Goal: Task Accomplishment & Management: Use online tool/utility

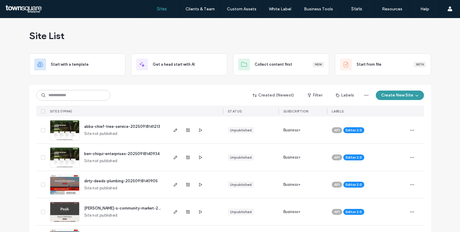
click at [392, 93] on button "Create New Site" at bounding box center [400, 94] width 48 height 9
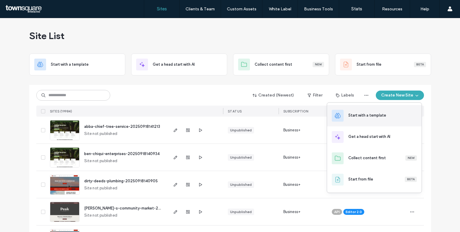
click at [390, 119] on div "Start with a template" at bounding box center [374, 115] width 95 height 21
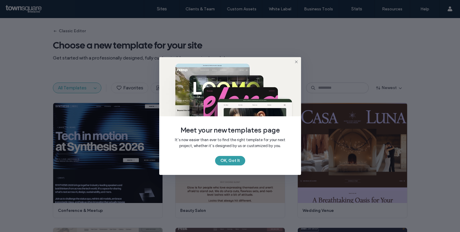
click at [236, 158] on button "OK, Got It" at bounding box center [230, 160] width 30 height 9
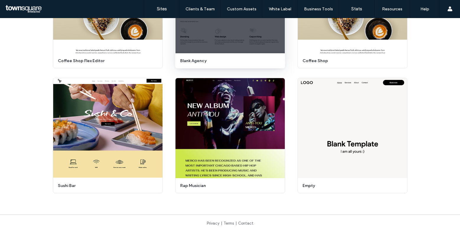
scroll to position [2990, 0]
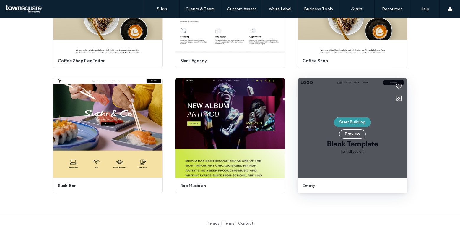
click at [356, 122] on button "Start Building" at bounding box center [352, 121] width 37 height 9
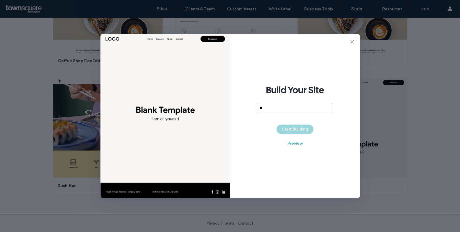
type input "*"
drag, startPoint x: 284, startPoint y: 109, endPoint x: 246, endPoint y: 106, distance: 38.5
click at [246, 106] on div "**********" at bounding box center [295, 116] width 130 height 164
type input "**********"
click at [308, 93] on span "Build Your Site" at bounding box center [295, 90] width 58 height 12
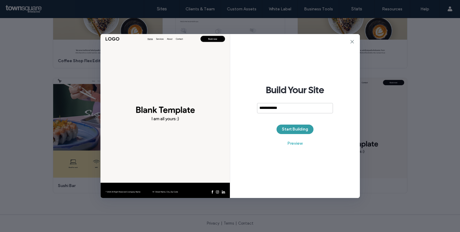
click at [292, 129] on button "Start Building" at bounding box center [295, 128] width 37 height 9
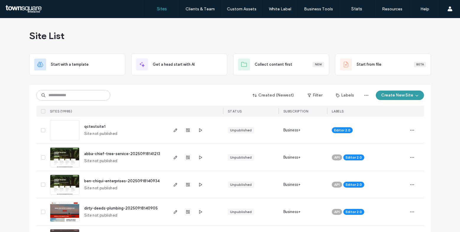
click at [391, 94] on button "Create New Site" at bounding box center [400, 94] width 48 height 9
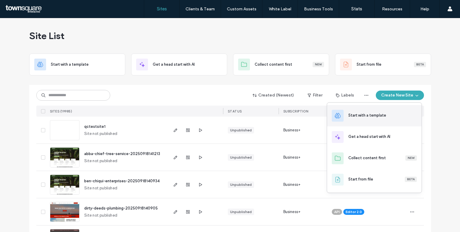
click at [363, 117] on div "Start with a template" at bounding box center [368, 115] width 38 height 6
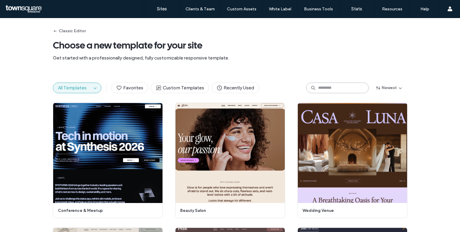
click at [336, 87] on input at bounding box center [337, 87] width 63 height 11
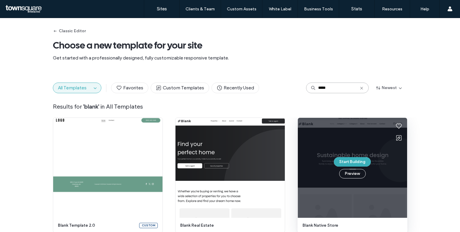
type input "*****"
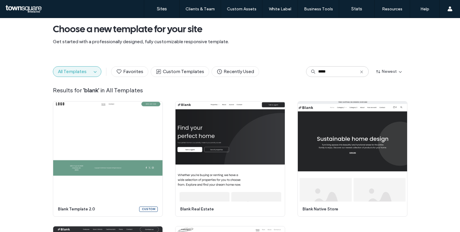
scroll to position [4, 0]
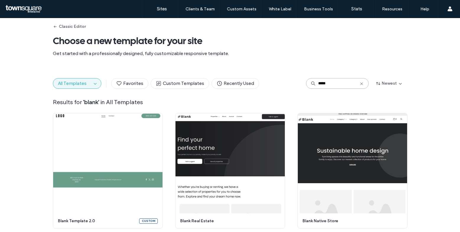
click at [340, 82] on input "*****" at bounding box center [337, 83] width 63 height 11
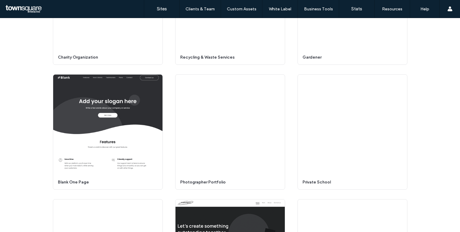
scroll to position [2990, 0]
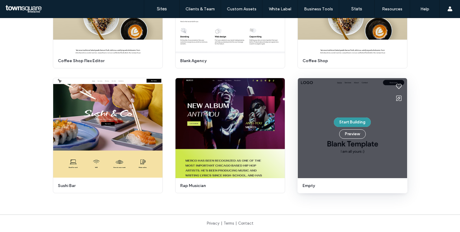
click at [350, 119] on button "Start Building" at bounding box center [352, 121] width 37 height 9
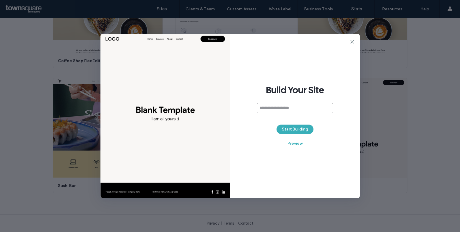
click at [271, 107] on input at bounding box center [295, 108] width 76 height 10
paste input "**********"
type input "**********"
click at [295, 127] on button "Start Building" at bounding box center [295, 128] width 37 height 9
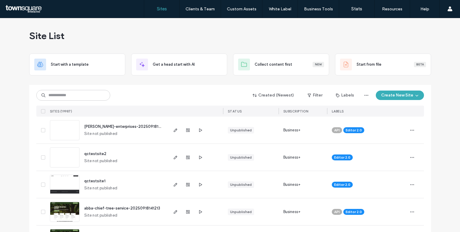
click at [395, 92] on button "Create New Site" at bounding box center [400, 94] width 48 height 9
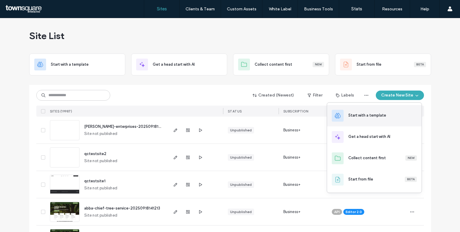
click at [369, 115] on div "Start with a template" at bounding box center [368, 115] width 38 height 6
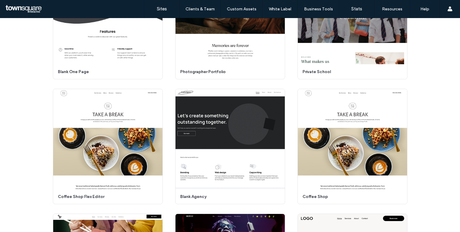
scroll to position [2990, 0]
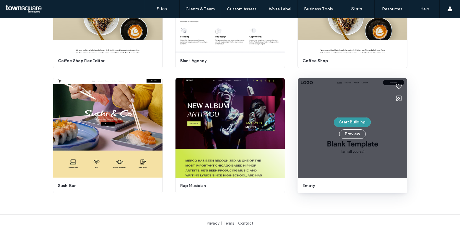
click at [355, 122] on button "Start Building" at bounding box center [352, 121] width 37 height 9
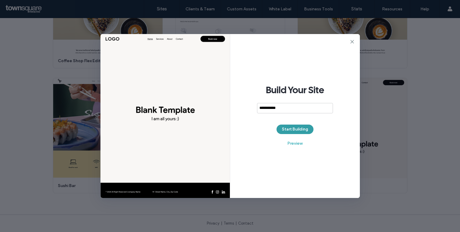
type input "**********"
click at [305, 128] on button "Start Building" at bounding box center [295, 128] width 37 height 9
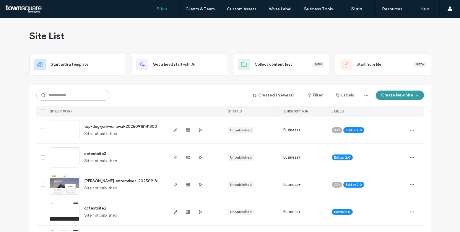
click at [388, 93] on button "Create New Site" at bounding box center [400, 94] width 48 height 9
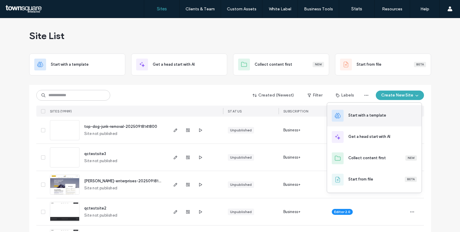
click at [363, 116] on div "Start with a template" at bounding box center [368, 115] width 38 height 6
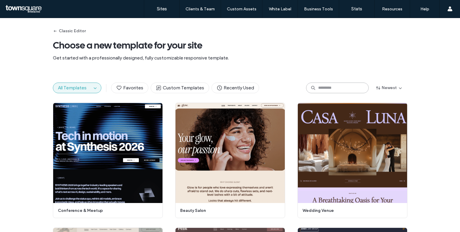
click at [341, 89] on input at bounding box center [337, 87] width 63 height 11
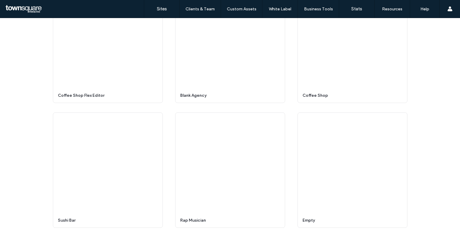
scroll to position [2990, 0]
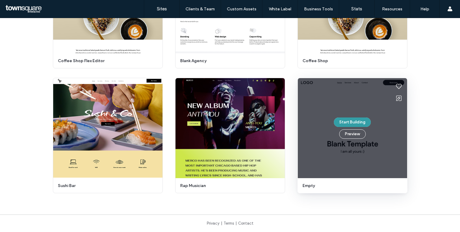
click at [347, 124] on button "Start Building" at bounding box center [352, 121] width 37 height 9
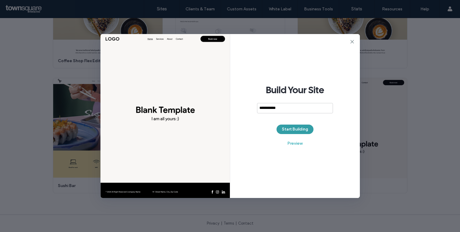
type input "**********"
click at [299, 129] on button "Start Building" at bounding box center [295, 128] width 37 height 9
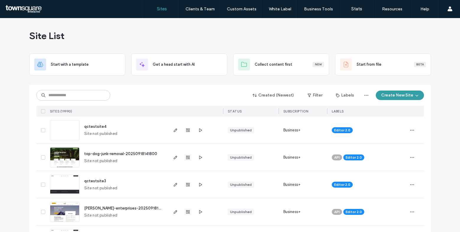
click at [393, 95] on button "Create New Site" at bounding box center [400, 94] width 48 height 9
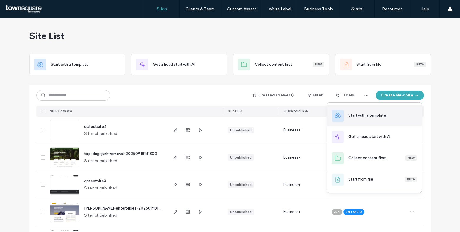
click at [373, 110] on div "Start with a template" at bounding box center [374, 115] width 95 height 21
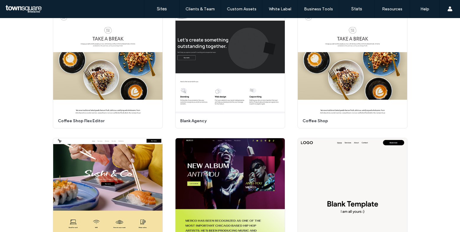
scroll to position [2990, 0]
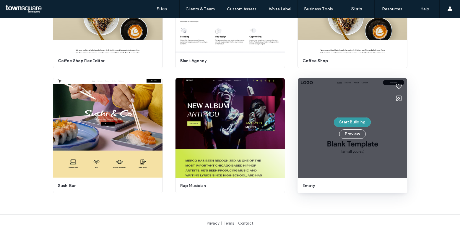
click at [343, 126] on button "Start Building" at bounding box center [352, 121] width 37 height 9
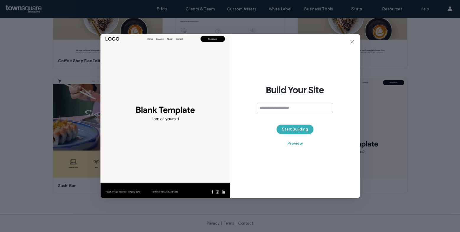
click at [311, 109] on input at bounding box center [295, 108] width 76 height 10
type input "**********"
click at [299, 127] on button "Start Building" at bounding box center [295, 128] width 37 height 9
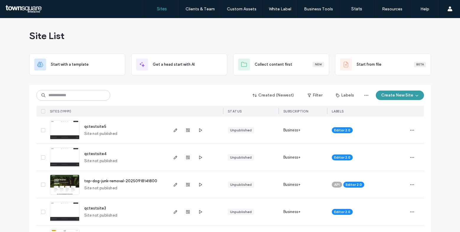
click at [394, 96] on button "Create New Site" at bounding box center [400, 94] width 48 height 9
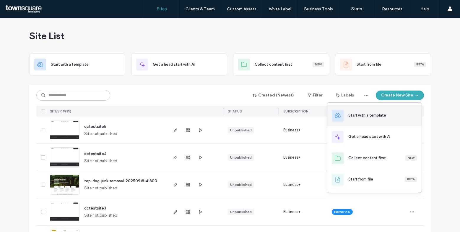
click at [366, 116] on div "Start with a template" at bounding box center [368, 115] width 38 height 6
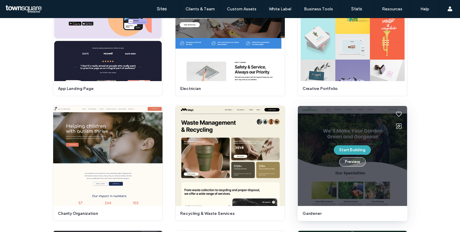
scroll to position [2990, 0]
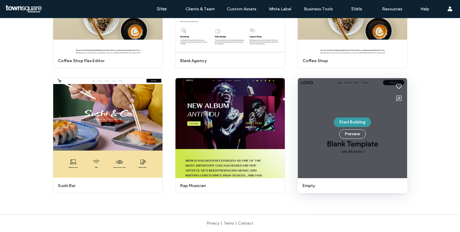
click at [355, 119] on button "Start Building" at bounding box center [352, 121] width 37 height 9
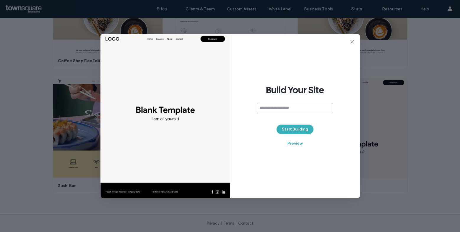
click at [275, 107] on input at bounding box center [295, 108] width 76 height 10
type input "**********"
click at [298, 126] on button "Start Building" at bounding box center [295, 128] width 37 height 9
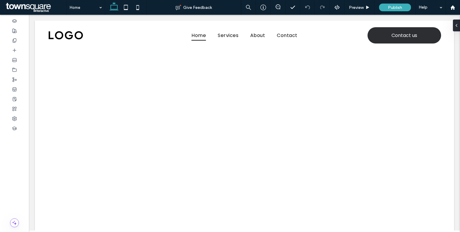
click at [37, 8] on span at bounding box center [35, 7] width 62 height 12
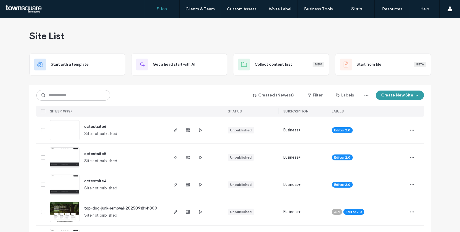
click at [395, 95] on button "Create New Site" at bounding box center [400, 94] width 48 height 9
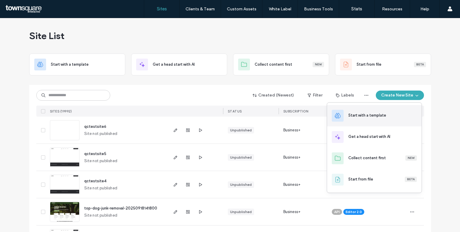
click at [365, 114] on div "Start with a template" at bounding box center [368, 115] width 38 height 6
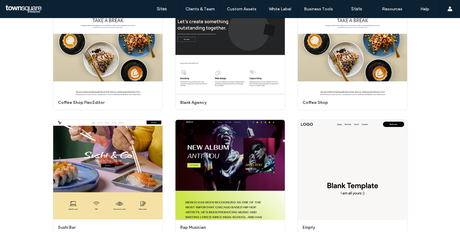
scroll to position [2990, 0]
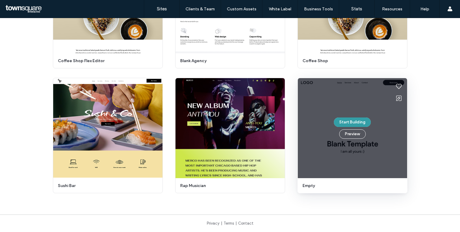
click at [346, 119] on button "Start Building" at bounding box center [352, 121] width 37 height 9
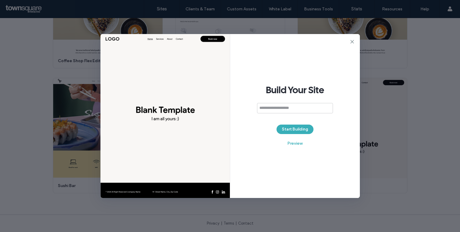
click at [297, 108] on input at bounding box center [295, 108] width 76 height 10
type input "**********"
click at [302, 128] on button "Start Building" at bounding box center [295, 128] width 37 height 9
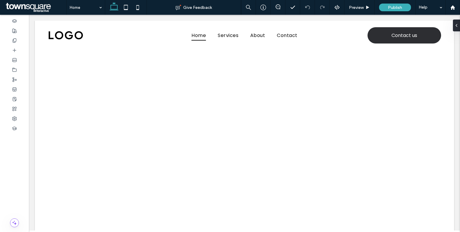
click at [19, 5] on span at bounding box center [35, 7] width 62 height 12
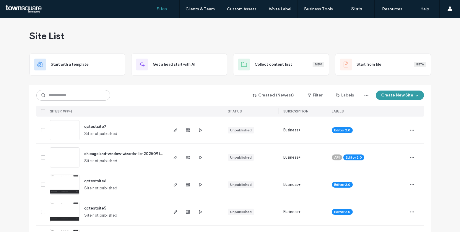
click at [394, 94] on button "Create New Site" at bounding box center [400, 94] width 48 height 9
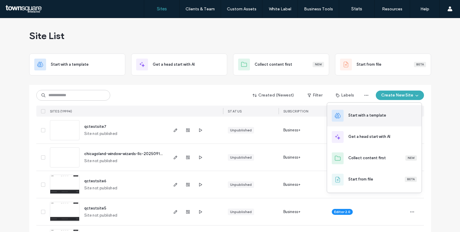
click at [363, 116] on div "Start with a template" at bounding box center [368, 115] width 38 height 6
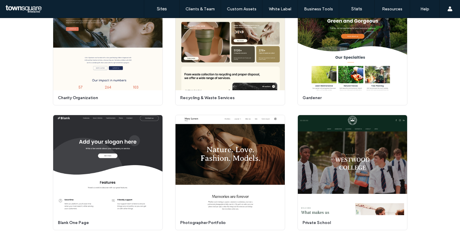
scroll to position [2990, 0]
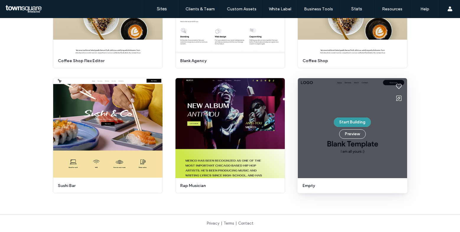
click at [347, 123] on button "Start Building" at bounding box center [352, 121] width 37 height 9
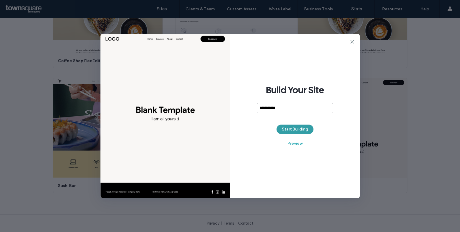
type input "**********"
click at [298, 127] on button "Start Building" at bounding box center [295, 128] width 37 height 9
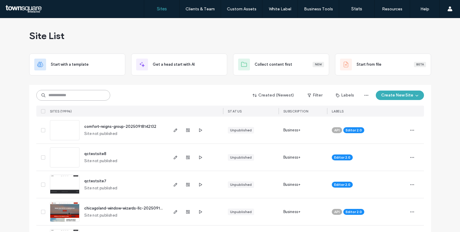
click at [62, 97] on input at bounding box center [73, 95] width 74 height 11
paste input "**********"
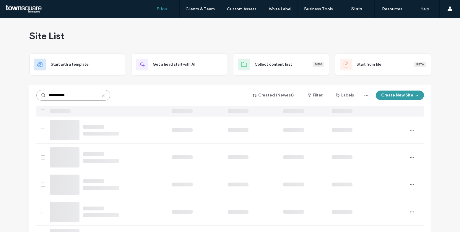
type input "**********"
click at [397, 94] on button "Create New Site" at bounding box center [400, 94] width 48 height 9
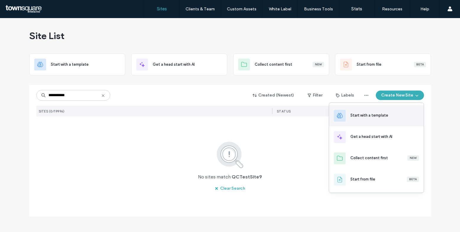
click at [363, 114] on div "Start with a template" at bounding box center [370, 115] width 38 height 6
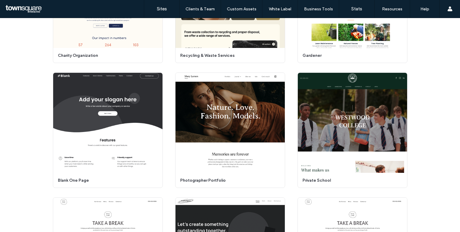
scroll to position [2990, 0]
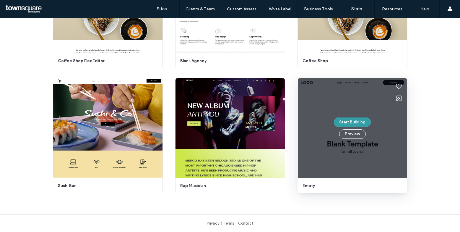
click at [353, 119] on button "Start Building" at bounding box center [352, 121] width 37 height 9
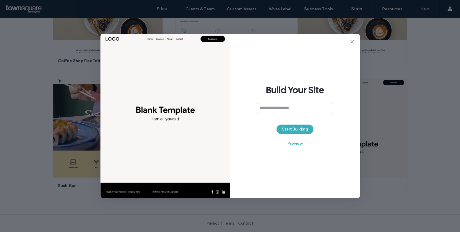
click at [259, 111] on input at bounding box center [295, 108] width 76 height 10
type input "**********"
click at [300, 128] on button "Start Building" at bounding box center [295, 128] width 37 height 9
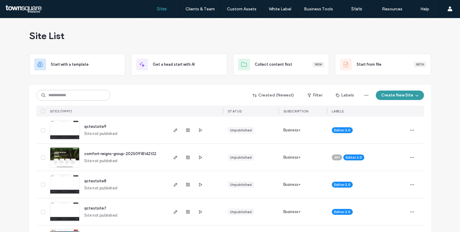
click at [398, 93] on button "Create New Site" at bounding box center [400, 94] width 48 height 9
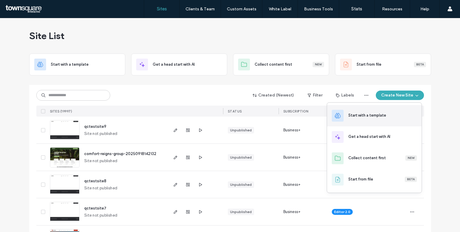
click at [376, 124] on div "Start with a template" at bounding box center [374, 115] width 95 height 21
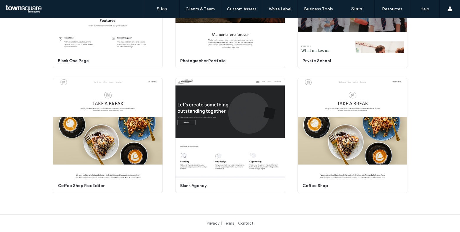
scroll to position [2990, 0]
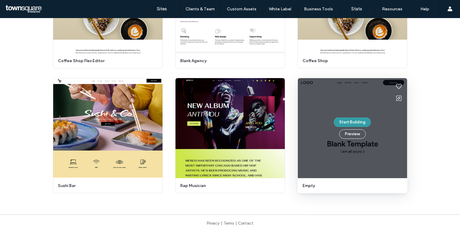
click at [352, 121] on button "Start Building" at bounding box center [352, 121] width 37 height 9
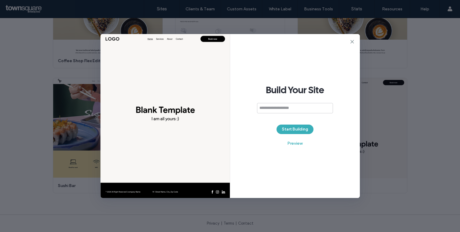
type input "**********"
click at [303, 109] on input "**********" at bounding box center [295, 108] width 76 height 10
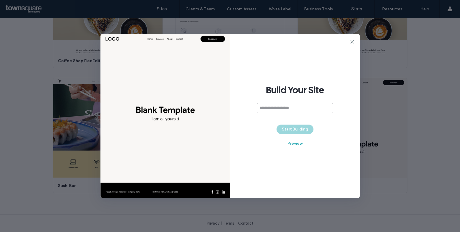
scroll to position [0, 0]
click at [288, 110] on input at bounding box center [295, 108] width 76 height 10
paste input "**********"
type input "**********"
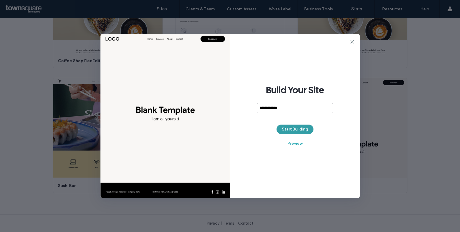
click at [303, 129] on button "Start Building" at bounding box center [295, 128] width 37 height 9
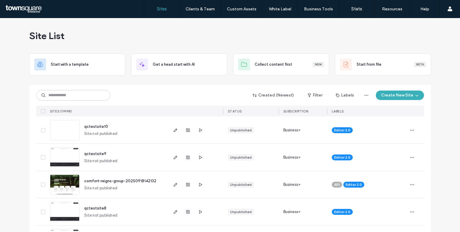
click at [410, 91] on button "Create New Site" at bounding box center [400, 94] width 48 height 9
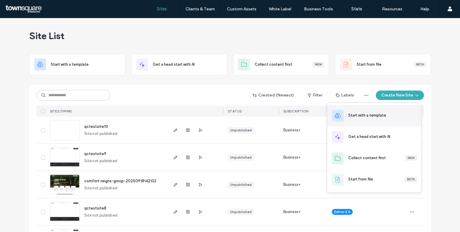
click at [360, 113] on div "Start with a template" at bounding box center [368, 115] width 38 height 6
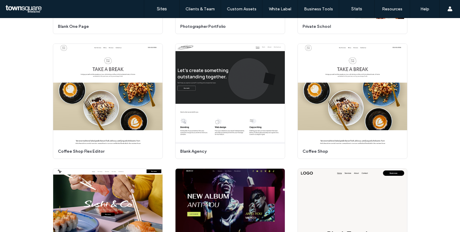
scroll to position [2990, 0]
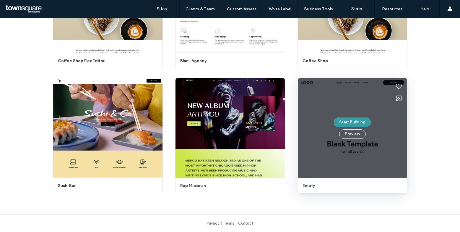
click at [351, 119] on button "Start Building" at bounding box center [352, 121] width 37 height 9
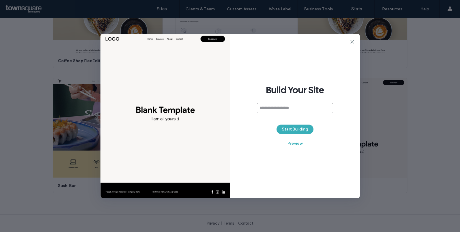
click at [265, 104] on input at bounding box center [295, 108] width 76 height 10
paste input "**********"
type input "**********"
click at [307, 127] on button "Start Building" at bounding box center [295, 128] width 37 height 9
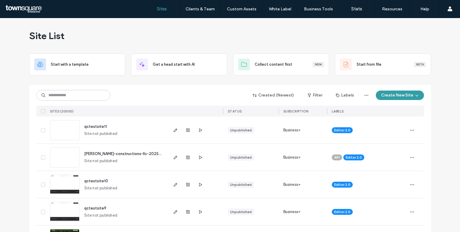
click at [399, 94] on button "Create New Site" at bounding box center [400, 94] width 48 height 9
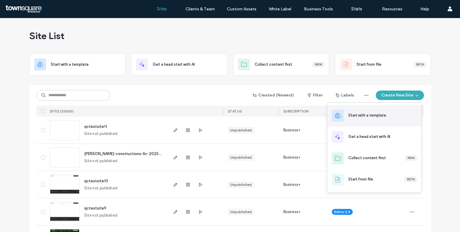
click at [375, 119] on div "Start with a template" at bounding box center [374, 115] width 95 height 21
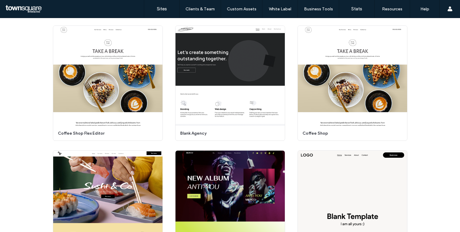
scroll to position [2990, 0]
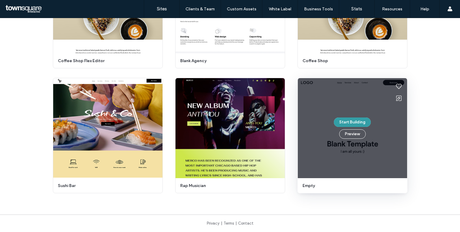
click at [347, 123] on button "Start Building" at bounding box center [352, 121] width 37 height 9
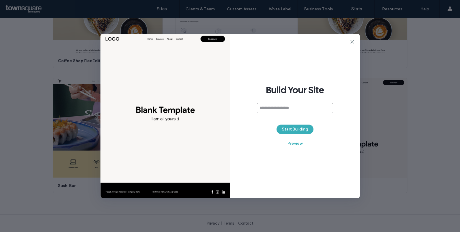
click at [283, 106] on input at bounding box center [295, 108] width 76 height 10
paste input "**********"
type input "**********"
click at [301, 127] on button "Start Building" at bounding box center [295, 128] width 37 height 9
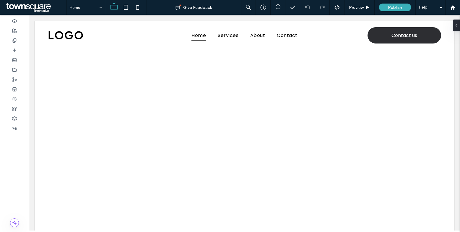
click at [33, 9] on span at bounding box center [35, 7] width 62 height 12
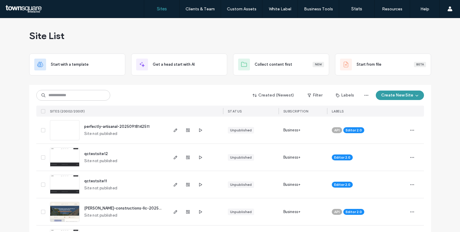
click at [396, 93] on button "Create New Site" at bounding box center [400, 94] width 48 height 9
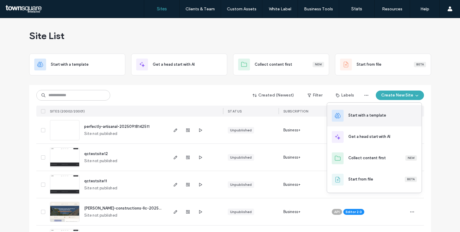
click at [368, 118] on div "Start with a template" at bounding box center [368, 115] width 38 height 6
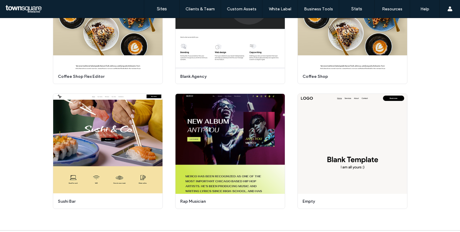
scroll to position [2990, 0]
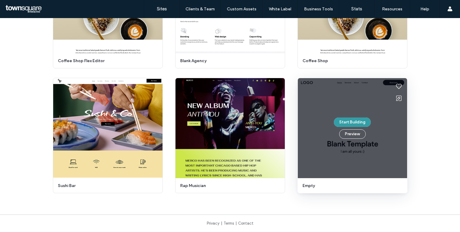
click at [345, 119] on button "Start Building" at bounding box center [352, 121] width 37 height 9
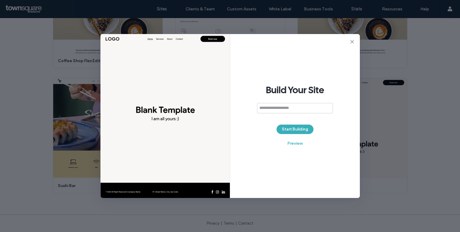
click at [273, 106] on input at bounding box center [295, 108] width 76 height 10
type input "**********"
click at [302, 125] on button "Start Building" at bounding box center [295, 128] width 37 height 9
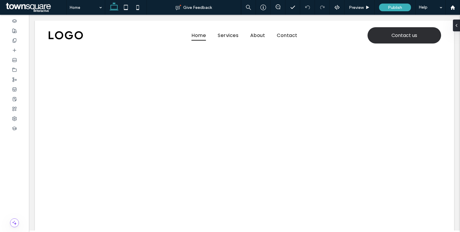
click at [17, 8] on span at bounding box center [35, 7] width 62 height 12
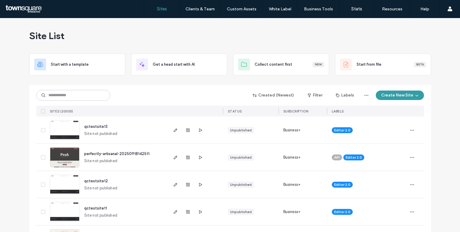
click at [414, 93] on span "button" at bounding box center [417, 95] width 6 height 9
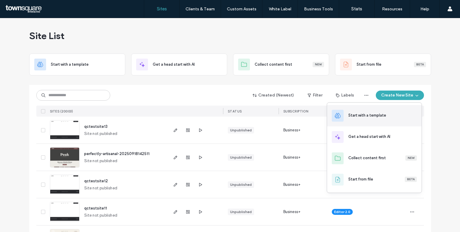
click at [386, 119] on div "Start with a template" at bounding box center [374, 115] width 95 height 21
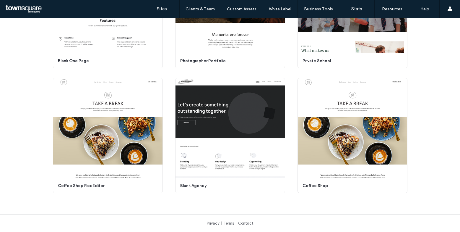
scroll to position [2990, 0]
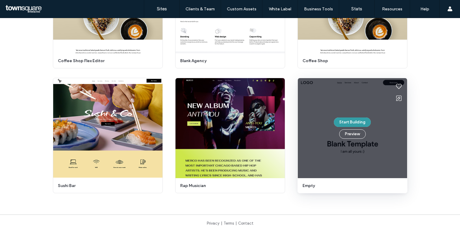
click at [356, 118] on button "Start Building" at bounding box center [352, 121] width 37 height 9
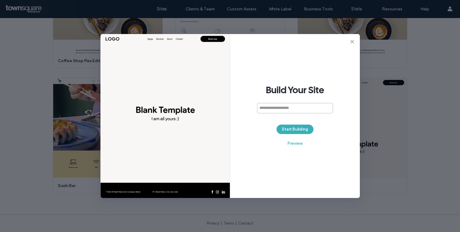
paste input "**********"
type input "**********"
click at [302, 130] on button "Start Building" at bounding box center [295, 128] width 37 height 9
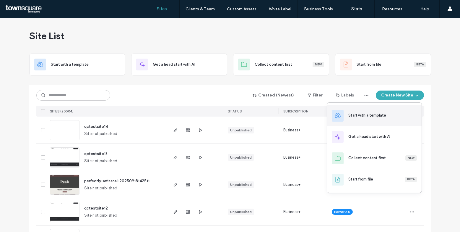
click at [383, 116] on div "Start with a template" at bounding box center [368, 115] width 38 height 6
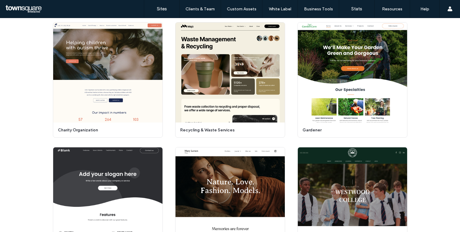
scroll to position [2990, 0]
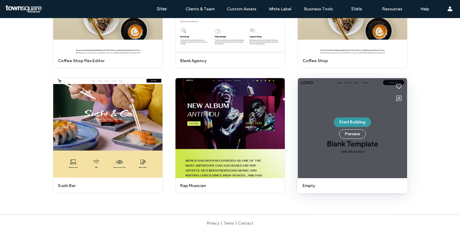
click at [352, 120] on button "Start Building" at bounding box center [352, 121] width 37 height 9
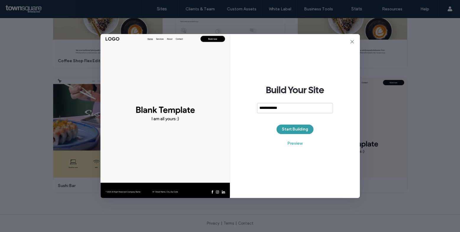
type input "**********"
click at [293, 129] on button "Start Building" at bounding box center [295, 128] width 37 height 9
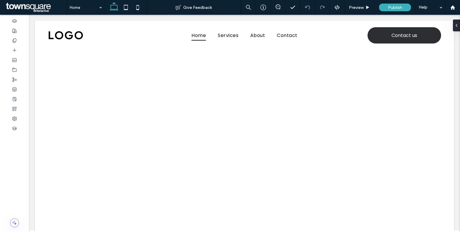
click at [28, 7] on span at bounding box center [35, 7] width 62 height 12
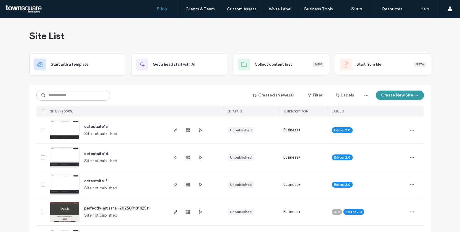
click at [389, 98] on button "Create New Site" at bounding box center [400, 94] width 48 height 9
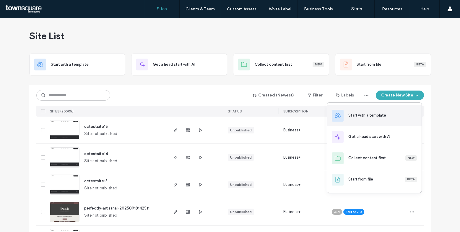
click at [377, 112] on div "Start with a template" at bounding box center [374, 115] width 95 height 21
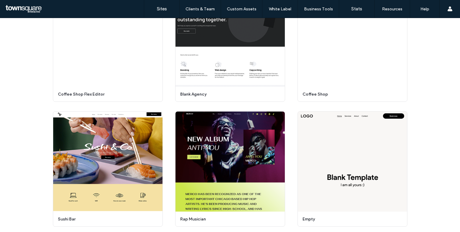
scroll to position [2990, 0]
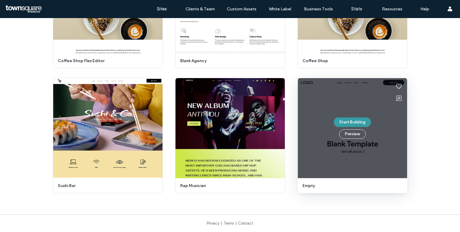
click at [349, 123] on button "Start Building" at bounding box center [352, 121] width 37 height 9
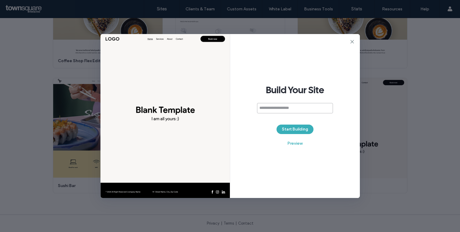
click at [290, 111] on input at bounding box center [295, 108] width 76 height 10
paste input "**********"
type input "**********"
click at [297, 127] on button "Start Building" at bounding box center [295, 128] width 37 height 9
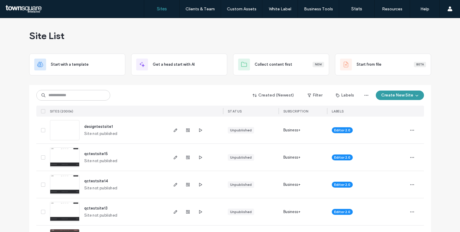
click at [389, 96] on button "Create New Site" at bounding box center [400, 94] width 48 height 9
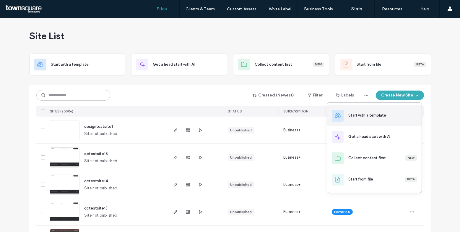
click at [383, 111] on div "Start with a template" at bounding box center [374, 115] width 95 height 21
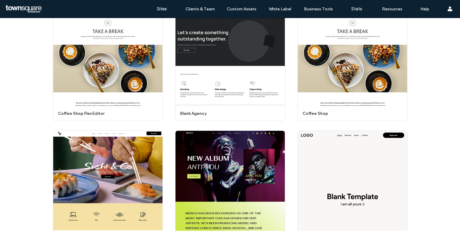
scroll to position [2990, 0]
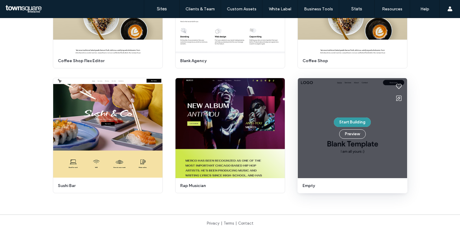
click at [345, 119] on button "Start Building" at bounding box center [352, 121] width 37 height 9
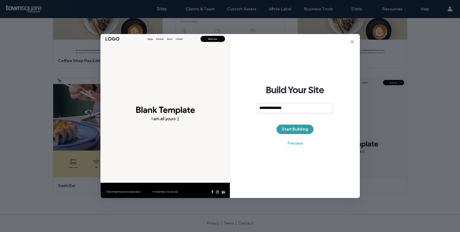
type input "**********"
click at [296, 128] on button "Start Building" at bounding box center [295, 128] width 37 height 9
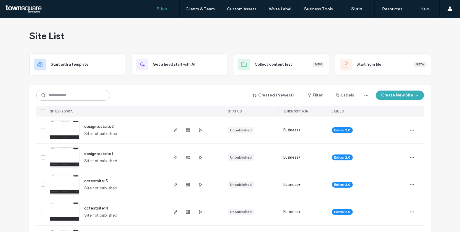
click at [401, 100] on div "Created (Newest) Filter Labels Create New Site" at bounding box center [230, 95] width 388 height 11
click at [393, 88] on div "Created (Newest) Filter Labels Create New Site SITES (20007) STATUS SUBSCRIPTIO…" at bounding box center [230, 101] width 388 height 32
click at [393, 93] on button "Create New Site" at bounding box center [400, 94] width 48 height 9
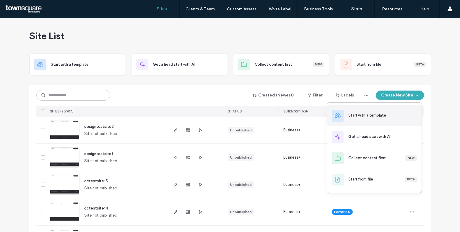
click at [365, 116] on div "Start with a template" at bounding box center [368, 115] width 38 height 6
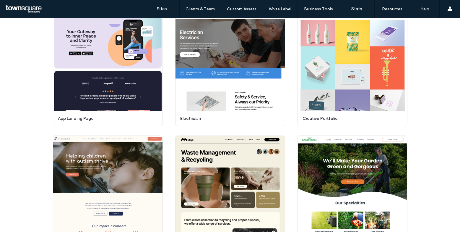
scroll to position [2990, 0]
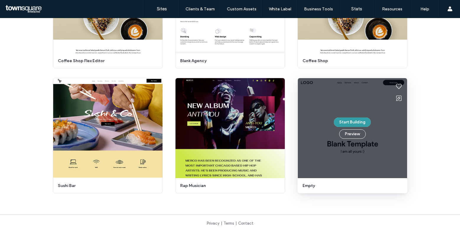
click at [348, 120] on button "Start Building" at bounding box center [352, 121] width 37 height 9
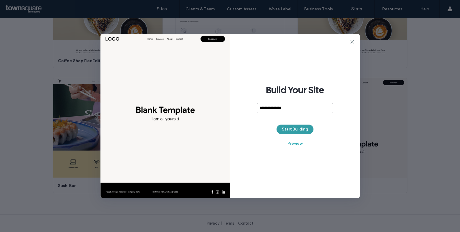
type input "**********"
click at [305, 128] on button "Start Building" at bounding box center [295, 128] width 37 height 9
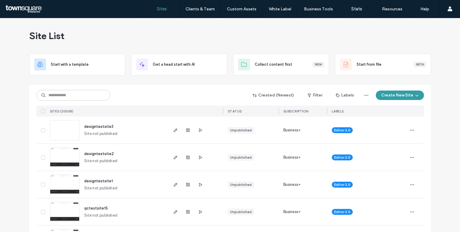
click at [390, 97] on button "Create New Site" at bounding box center [400, 94] width 48 height 9
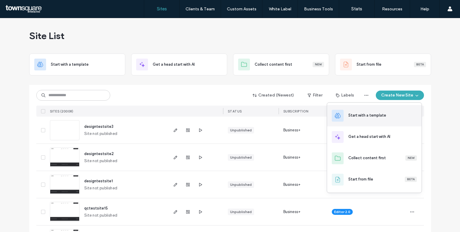
click at [364, 115] on div "Start with a template" at bounding box center [368, 115] width 38 height 6
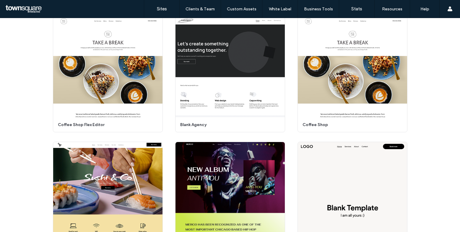
scroll to position [2990, 0]
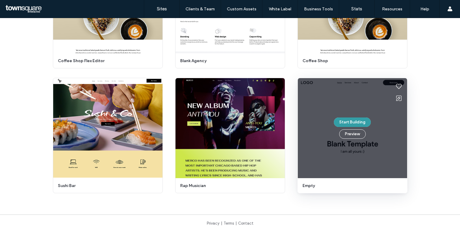
click at [354, 118] on button "Start Building" at bounding box center [352, 121] width 37 height 9
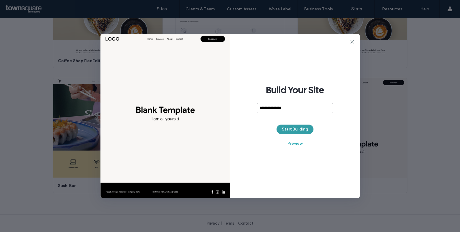
type input "**********"
click at [297, 129] on button "Start Building" at bounding box center [295, 128] width 37 height 9
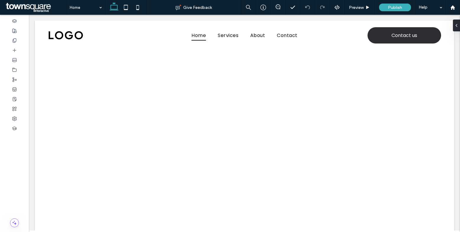
click at [30, 6] on span at bounding box center [35, 7] width 62 height 12
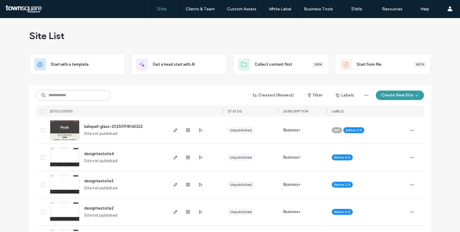
click at [386, 96] on button "Create New Site" at bounding box center [400, 94] width 48 height 9
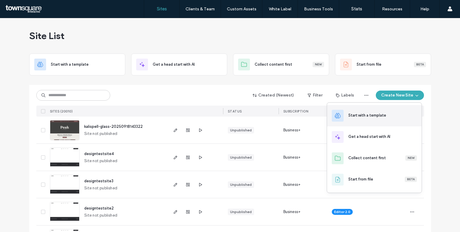
click at [365, 114] on div "Start with a template" at bounding box center [368, 115] width 38 height 6
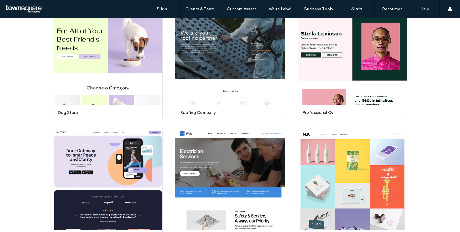
scroll to position [2990, 0]
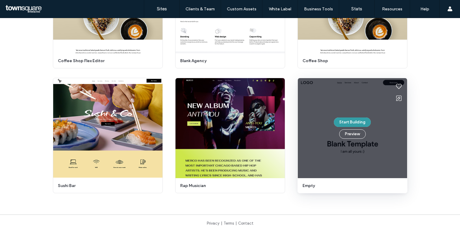
click at [351, 119] on button "Start Building" at bounding box center [352, 121] width 37 height 9
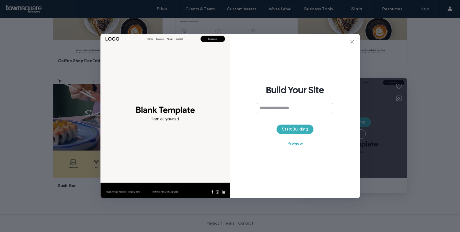
type input "*"
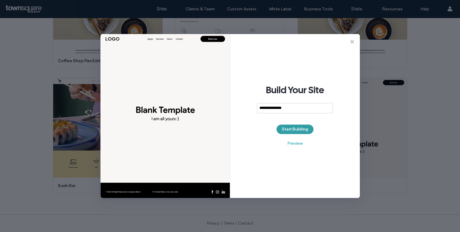
type input "**********"
click at [295, 130] on button "Start Building" at bounding box center [295, 128] width 37 height 9
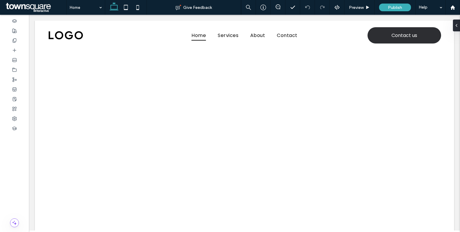
click at [31, 6] on span at bounding box center [35, 7] width 62 height 12
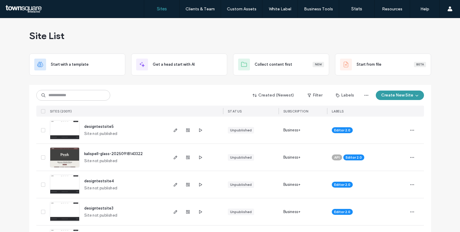
click at [392, 95] on button "Create New Site" at bounding box center [400, 94] width 48 height 9
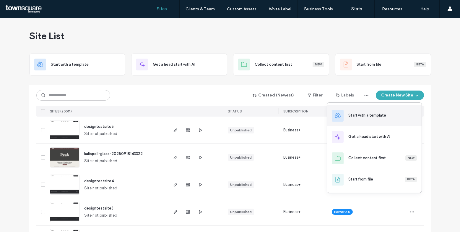
click at [373, 117] on div "Start with a template" at bounding box center [368, 115] width 38 height 6
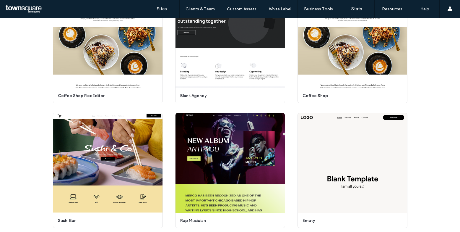
scroll to position [2990, 0]
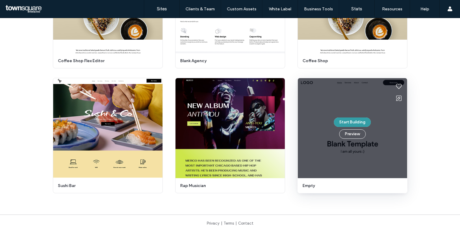
click at [349, 123] on button "Start Building" at bounding box center [352, 121] width 37 height 9
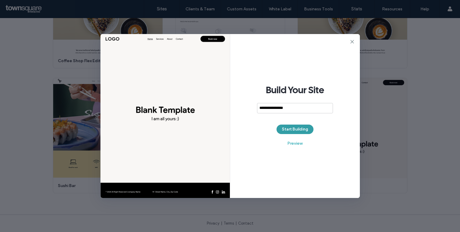
type input "**********"
click at [302, 127] on button "Start Building" at bounding box center [295, 128] width 37 height 9
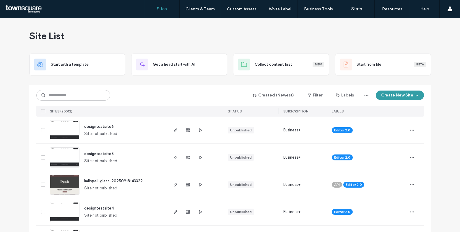
click at [405, 96] on button "Create New Site" at bounding box center [400, 94] width 48 height 9
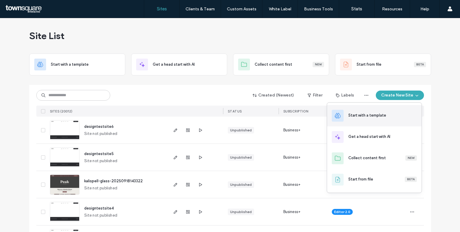
click at [386, 113] on div "Start with a template" at bounding box center [383, 115] width 69 height 6
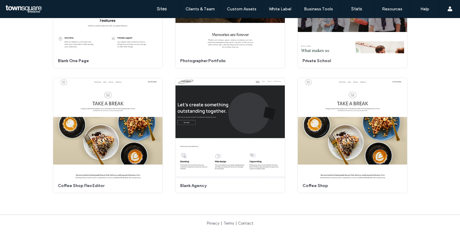
scroll to position [2990, 0]
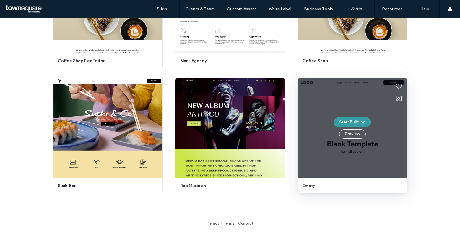
click at [343, 124] on button "Start Building" at bounding box center [352, 121] width 37 height 9
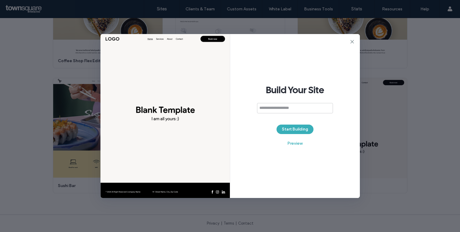
click at [263, 107] on input at bounding box center [295, 108] width 76 height 10
type input "**********"
click at [297, 128] on button "Start Building" at bounding box center [295, 128] width 37 height 9
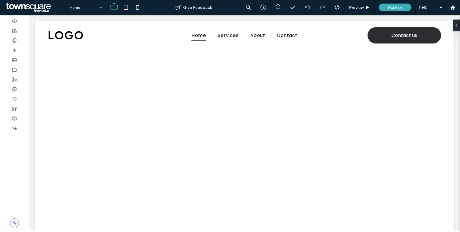
click at [30, 7] on span at bounding box center [35, 7] width 62 height 12
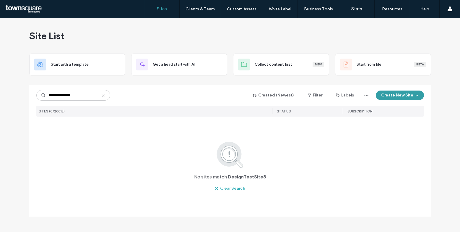
type input "**********"
click at [393, 98] on button "Create New Site" at bounding box center [400, 94] width 48 height 9
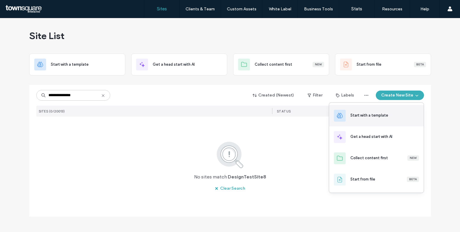
click at [373, 115] on div "Start with a template" at bounding box center [370, 115] width 38 height 6
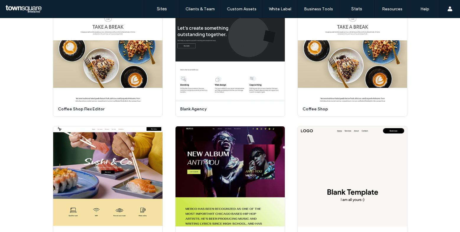
scroll to position [2990, 0]
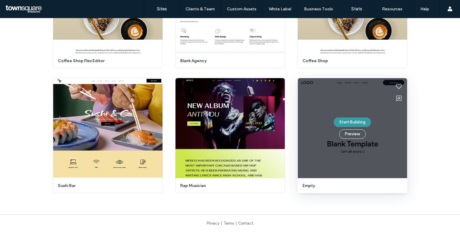
click at [345, 120] on button "Start Building" at bounding box center [352, 121] width 37 height 9
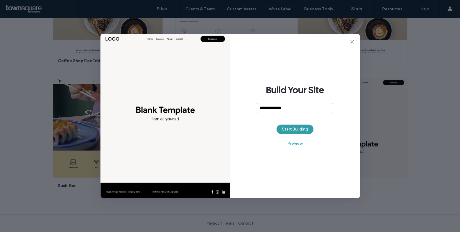
type input "**********"
click at [297, 127] on button "Start Building" at bounding box center [295, 128] width 37 height 9
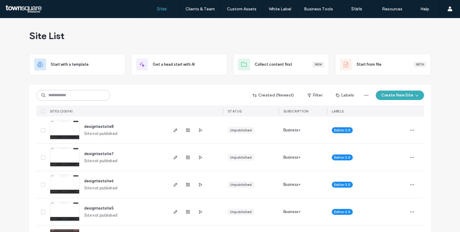
click at [17, 7] on div at bounding box center [37, 8] width 67 height 9
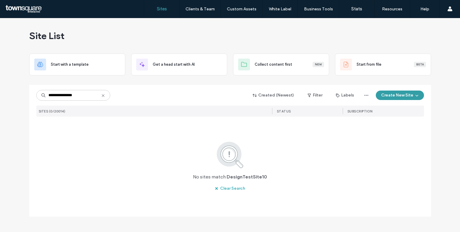
type input "**********"
click at [396, 95] on button "Create New Site" at bounding box center [400, 94] width 48 height 9
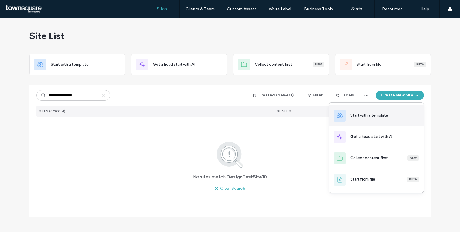
click at [352, 117] on div "Start with a template" at bounding box center [370, 115] width 38 height 6
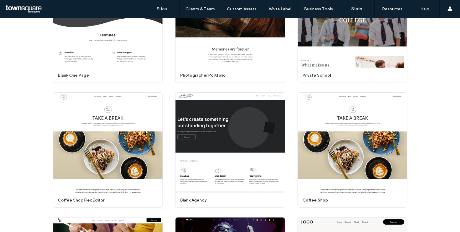
scroll to position [2990, 0]
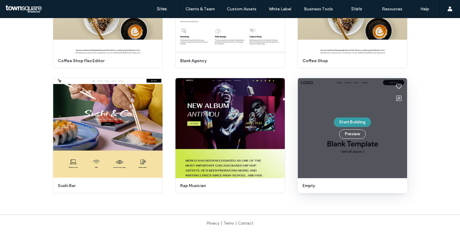
click at [349, 122] on button "Start Building" at bounding box center [352, 121] width 37 height 9
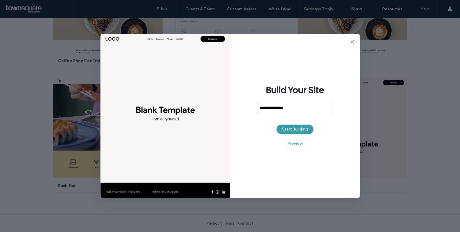
type input "**********"
click at [298, 128] on button "Start Building" at bounding box center [295, 128] width 37 height 9
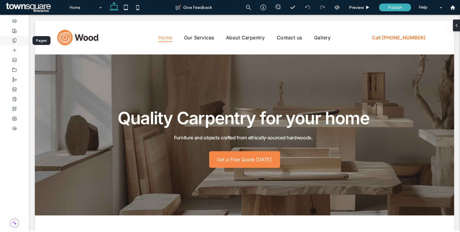
click at [14, 39] on icon at bounding box center [14, 40] width 5 height 5
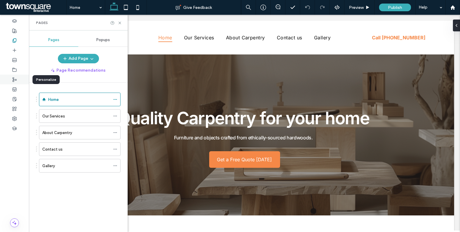
click at [20, 77] on div at bounding box center [14, 80] width 29 height 10
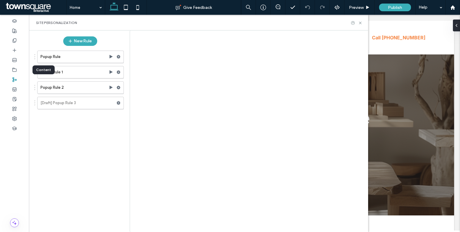
click at [19, 69] on div at bounding box center [230, 116] width 460 height 232
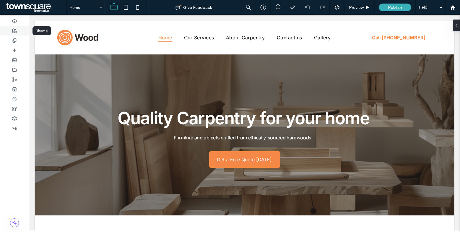
click at [18, 30] on div at bounding box center [14, 31] width 29 height 10
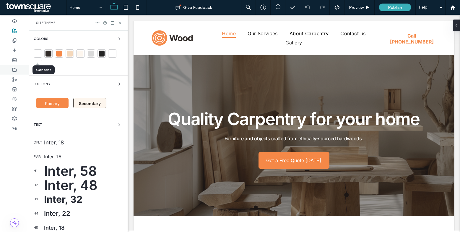
click at [18, 71] on div at bounding box center [14, 70] width 29 height 10
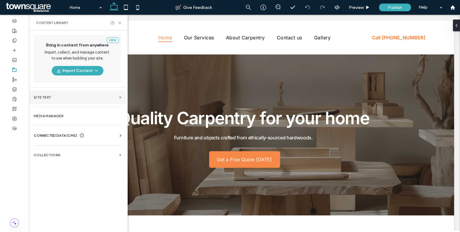
click at [62, 97] on label "Site Text" at bounding box center [75, 97] width 83 height 4
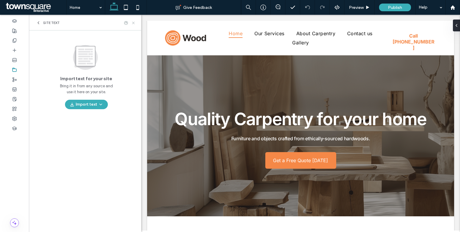
click at [132, 24] on icon at bounding box center [133, 23] width 4 height 4
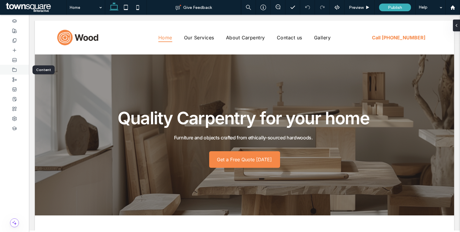
click at [15, 71] on use at bounding box center [15, 70] width 4 height 4
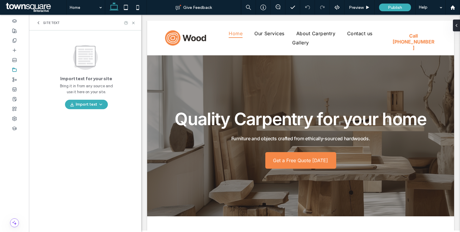
click at [47, 25] on span "Site Text" at bounding box center [51, 22] width 17 height 5
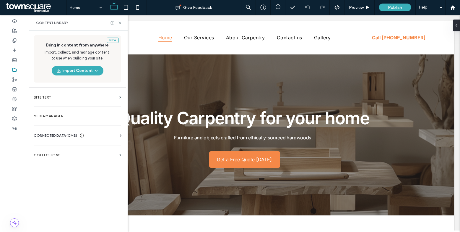
click at [56, 137] on span "CONNECTED DATA (CMS)" at bounding box center [55, 135] width 43 height 6
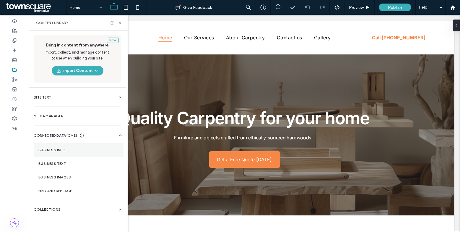
click at [54, 156] on section "Business Info" at bounding box center [79, 150] width 90 height 14
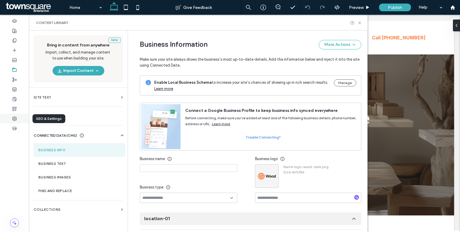
click at [15, 117] on icon at bounding box center [14, 118] width 5 height 5
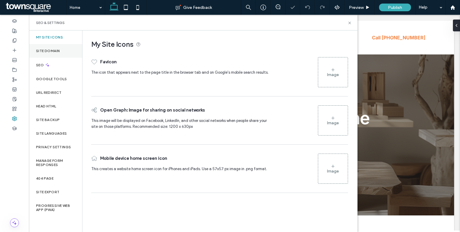
click at [53, 50] on label "Site Domain" at bounding box center [48, 51] width 24 height 4
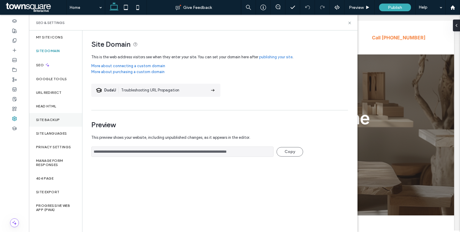
click at [57, 119] on label "Site Backup" at bounding box center [48, 120] width 24 height 4
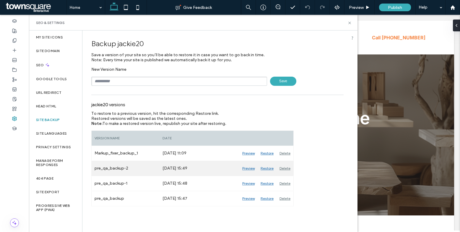
click at [250, 167] on div "Preview" at bounding box center [249, 168] width 18 height 15
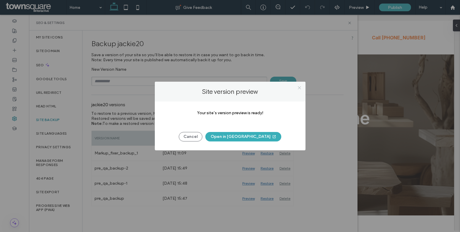
click at [300, 87] on icon at bounding box center [299, 87] width 4 height 4
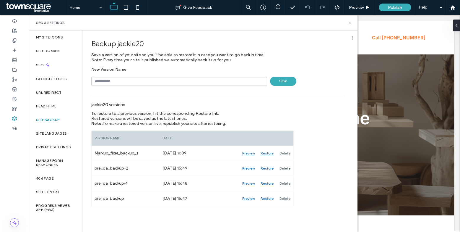
click at [348, 23] on icon at bounding box center [350, 23] width 4 height 4
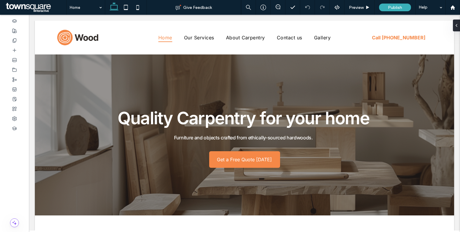
click at [38, 10] on span at bounding box center [35, 7] width 62 height 12
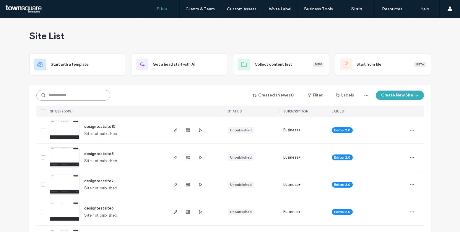
click at [76, 95] on input at bounding box center [73, 95] width 74 height 11
paste input "********"
type input "********"
